Goal: Navigation & Orientation: Go to known website

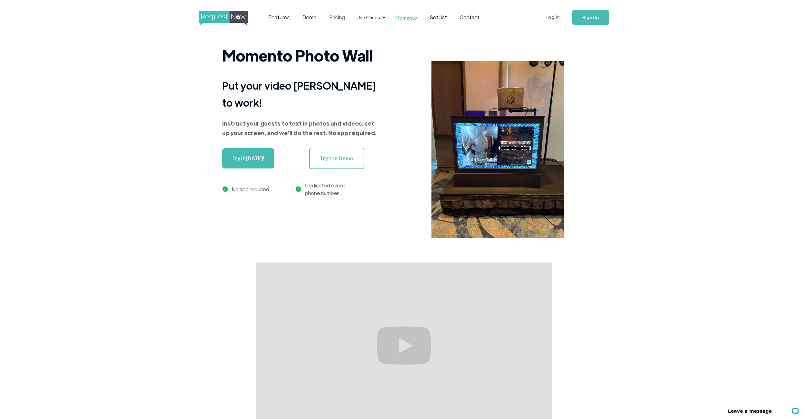
click at [337, 24] on link "Pricing" at bounding box center [337, 18] width 28 height 20
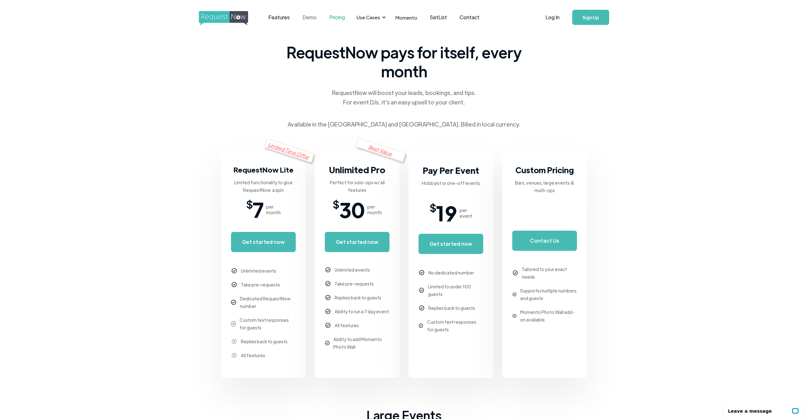
click at [306, 15] on link "Demo" at bounding box center [309, 18] width 27 height 20
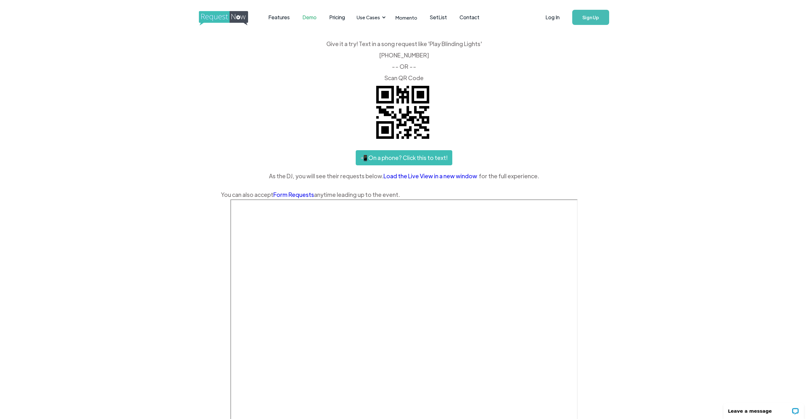
click at [239, 19] on img "home" at bounding box center [229, 18] width 61 height 15
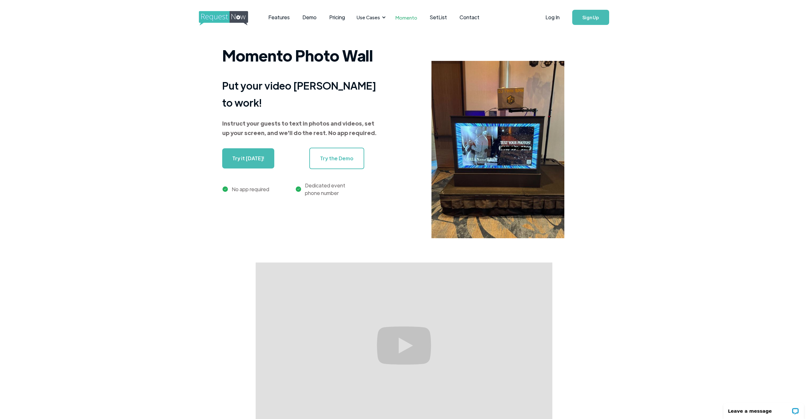
click at [238, 148] on link "Try it [DATE]!" at bounding box center [248, 158] width 52 height 20
